Goal: Browse casually

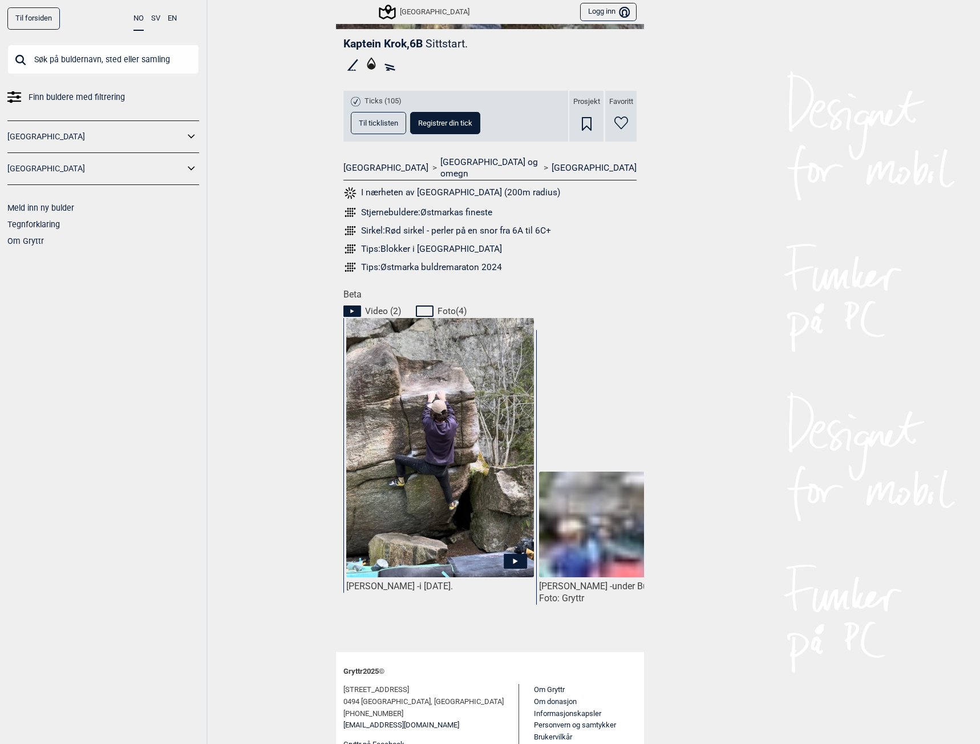
scroll to position [350, 0]
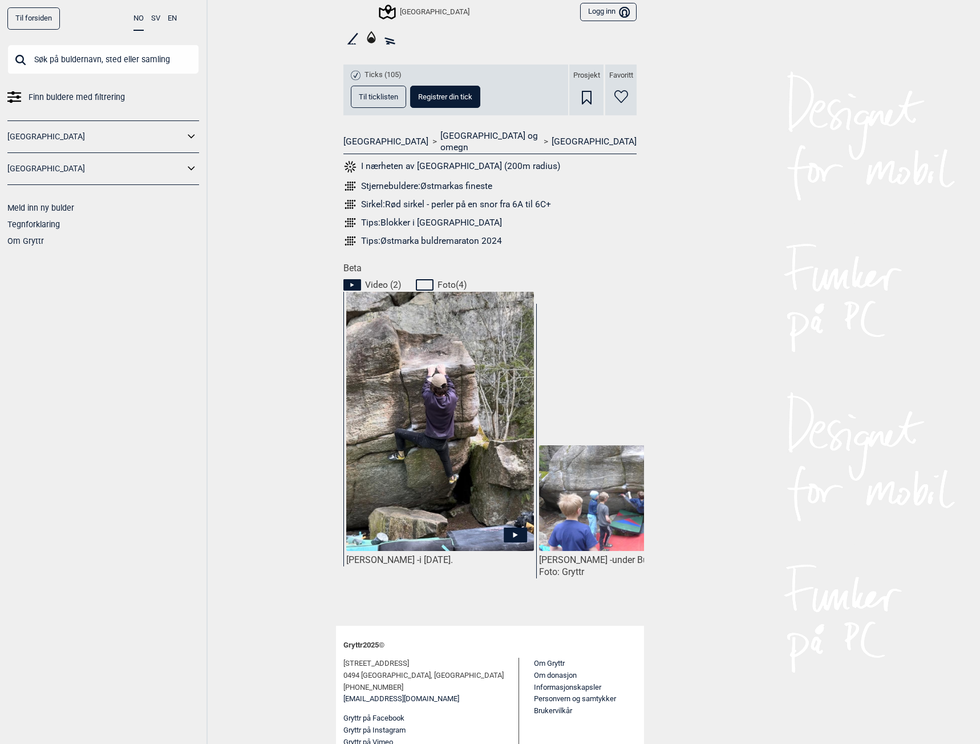
click at [400, 362] on img at bounding box center [440, 458] width 188 height 334
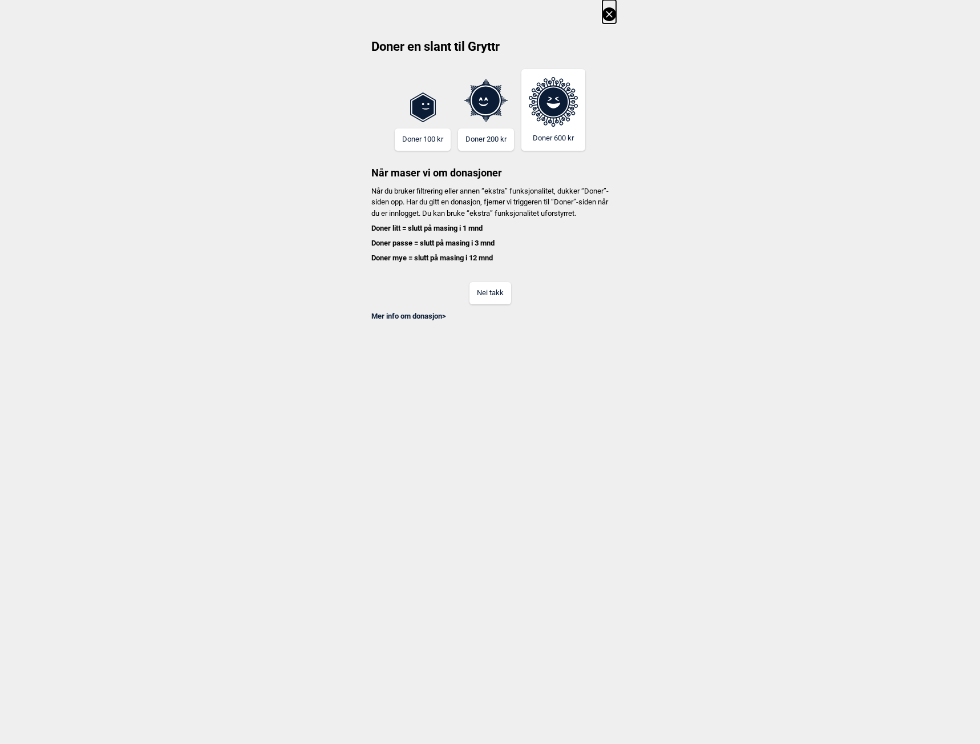
click at [608, 19] on icon at bounding box center [610, 14] width 14 height 14
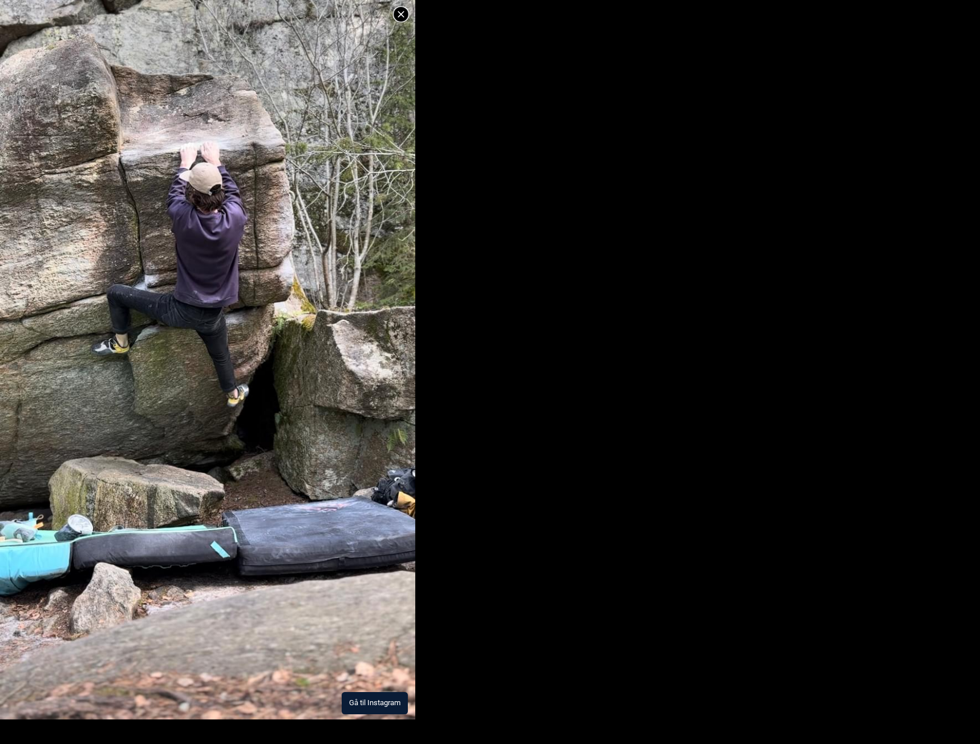
click at [296, 346] on img at bounding box center [207, 350] width 415 height 738
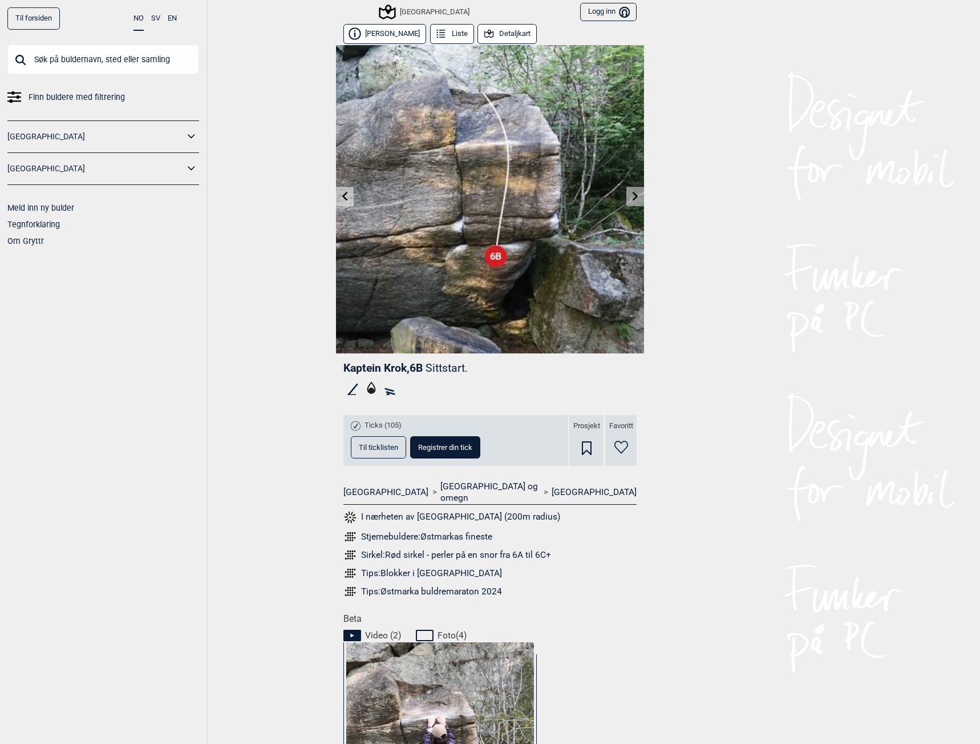
click at [631, 198] on icon at bounding box center [635, 195] width 9 height 9
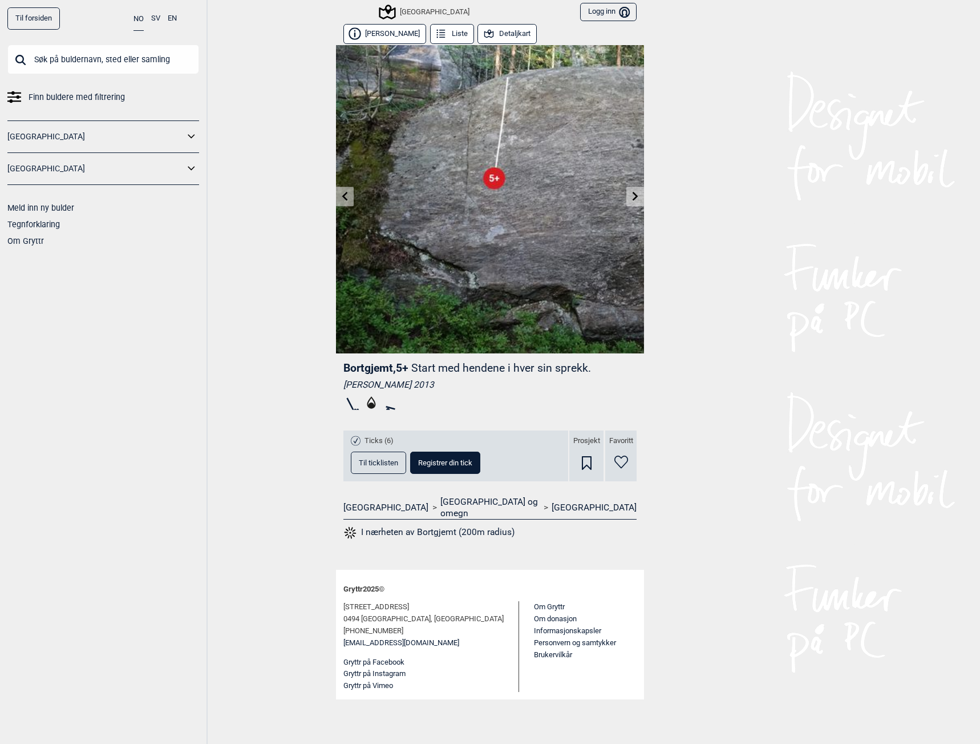
click at [346, 199] on icon at bounding box center [345, 195] width 6 height 9
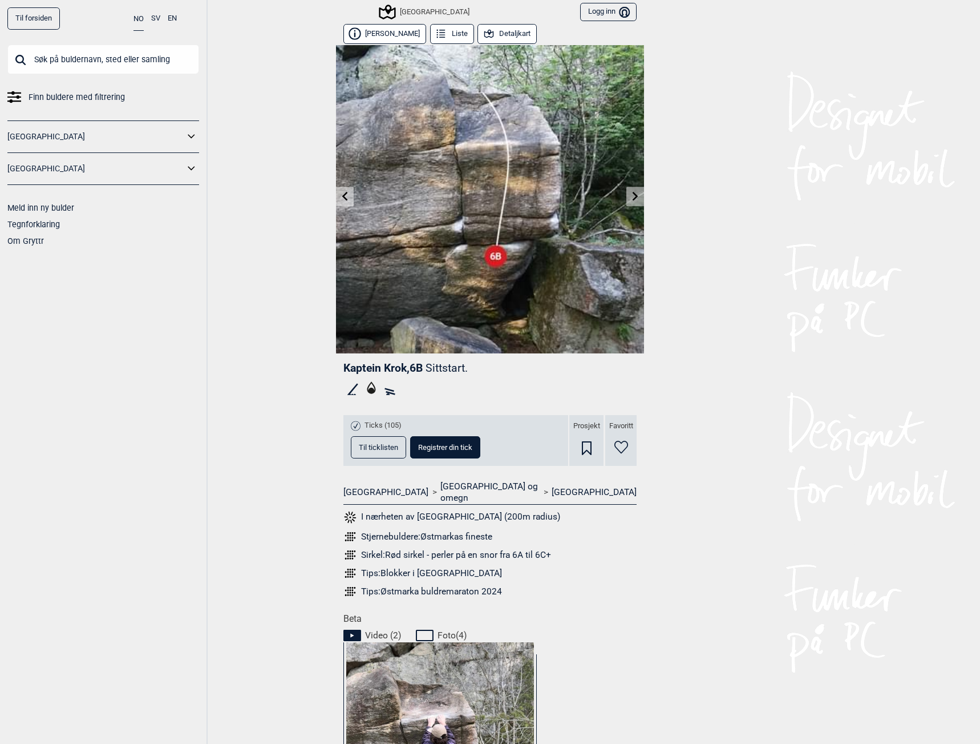
click at [346, 199] on link at bounding box center [345, 196] width 18 height 19
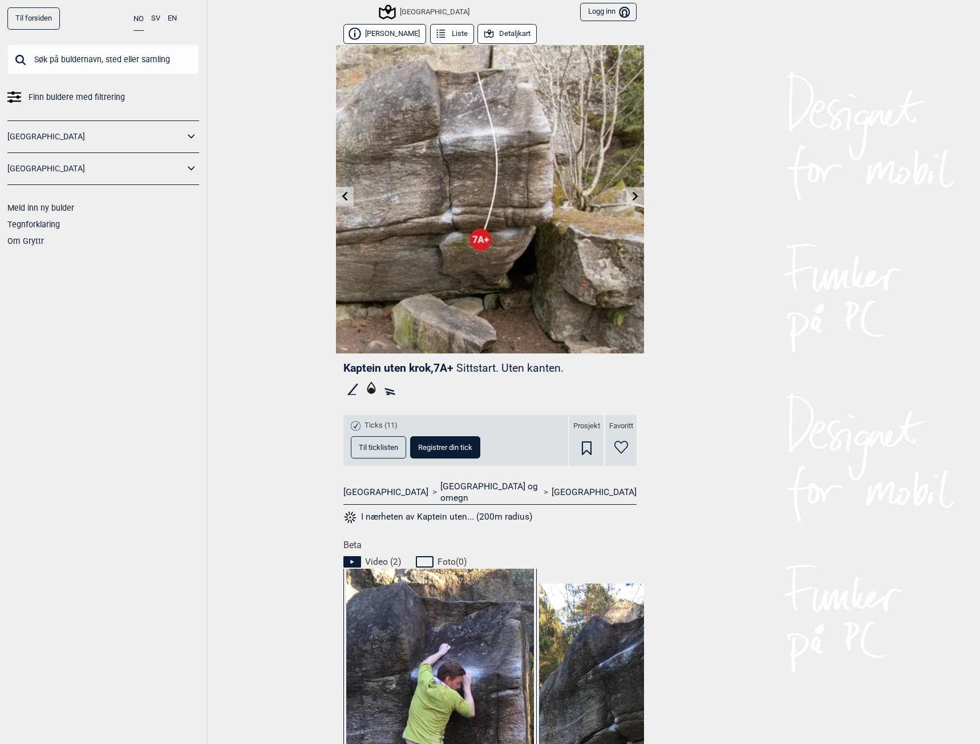
scroll to position [277, 0]
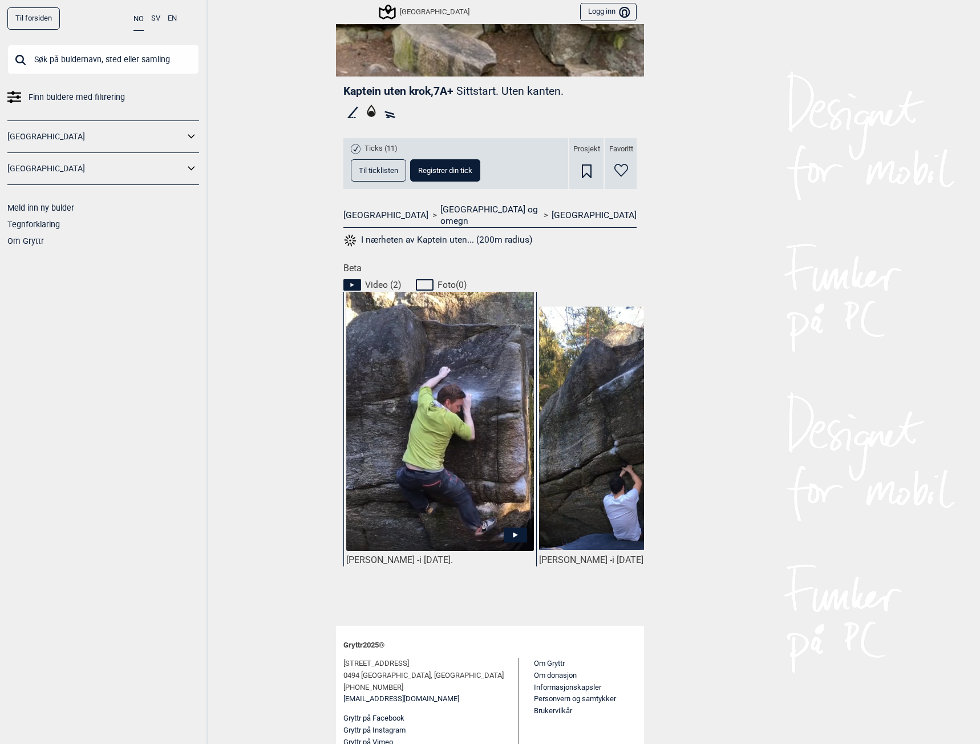
click at [400, 386] on img at bounding box center [440, 436] width 188 height 291
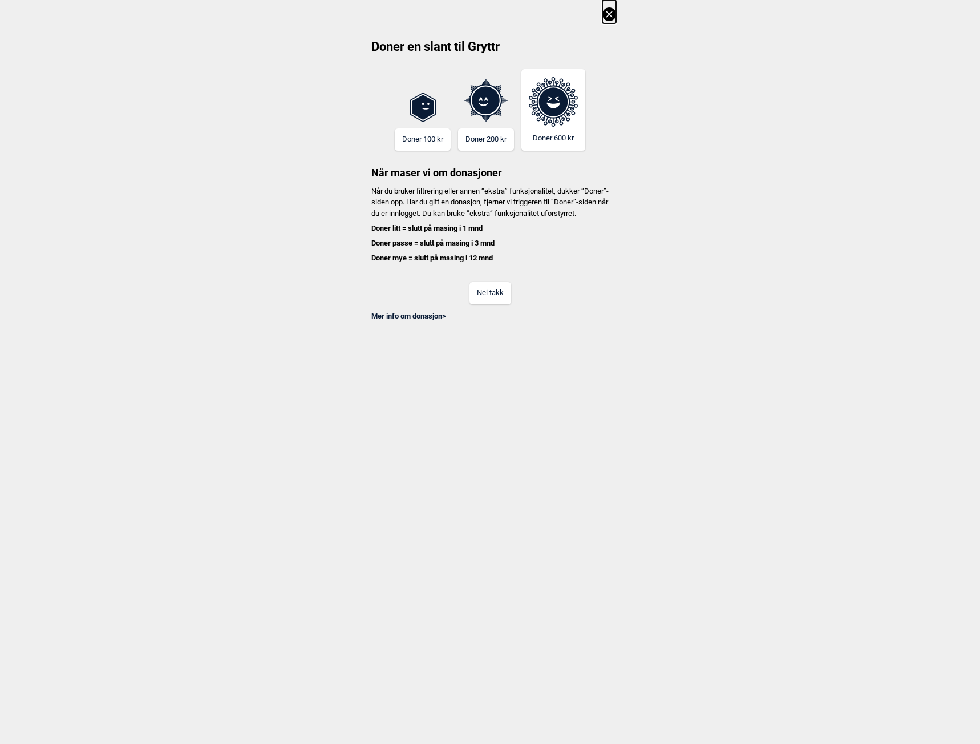
click at [617, 13] on div "Doner en slant til Gryttr Doner 100 kr Doner 200 kr Doner 600 kr Når maser vi o…" at bounding box center [490, 160] width 980 height 321
click at [611, 11] on icon at bounding box center [610, 14] width 14 height 14
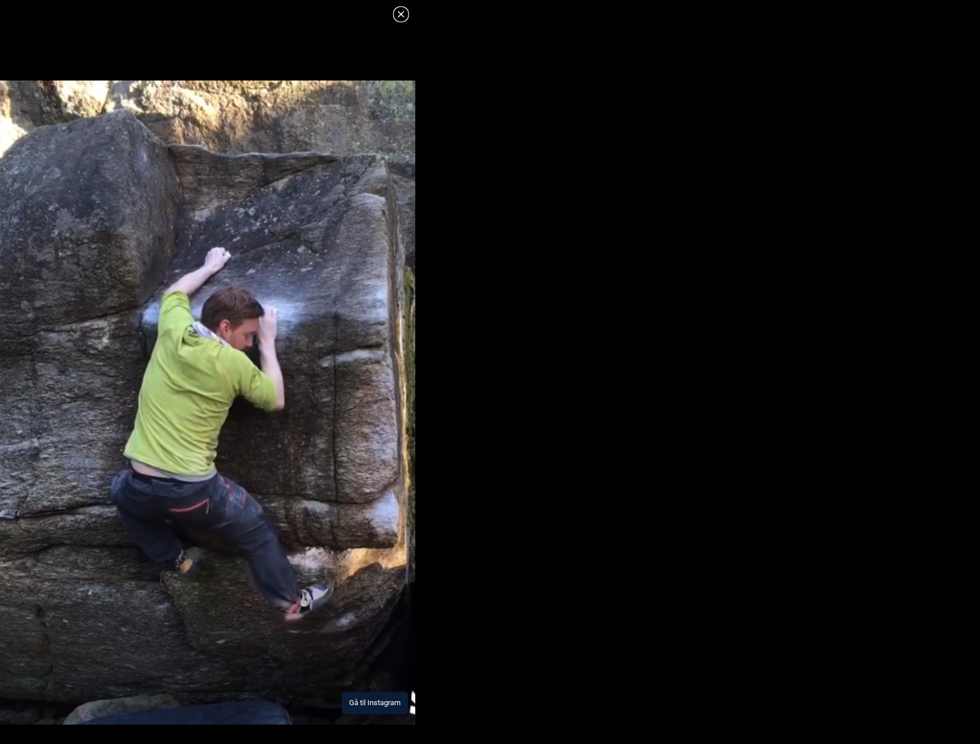
click at [406, 17] on icon at bounding box center [401, 14] width 14 height 14
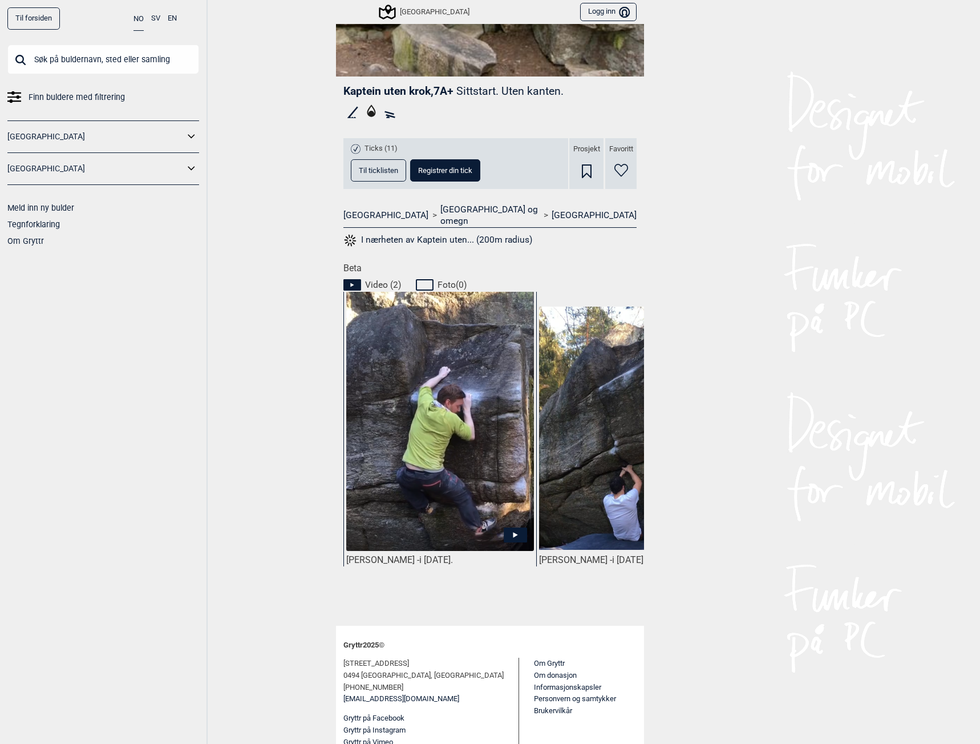
click at [575, 330] on img at bounding box center [633, 428] width 188 height 244
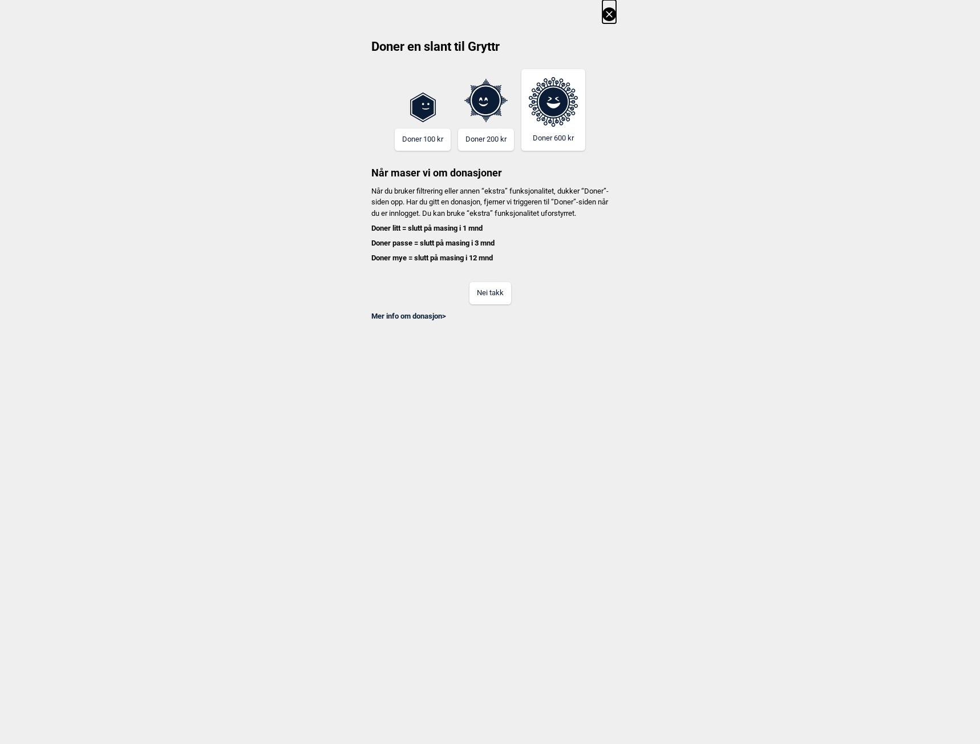
click at [613, 14] on icon at bounding box center [610, 14] width 14 height 14
